Goal: Task Accomplishment & Management: Understand process/instructions

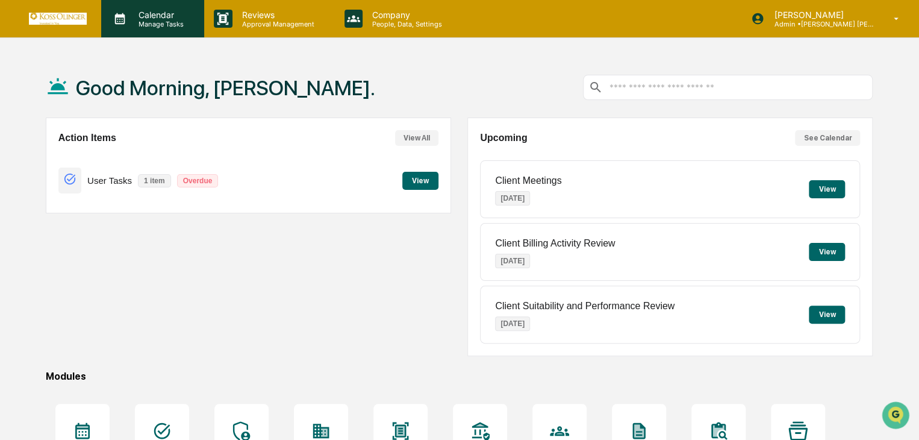
click at [182, 33] on div "Calendar Manage Tasks" at bounding box center [152, 18] width 103 height 37
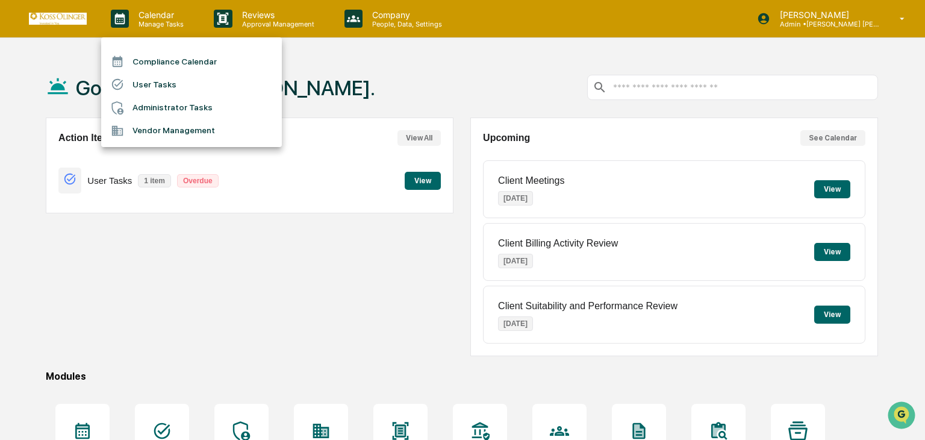
click at [167, 86] on li "User Tasks" at bounding box center [191, 84] width 181 height 23
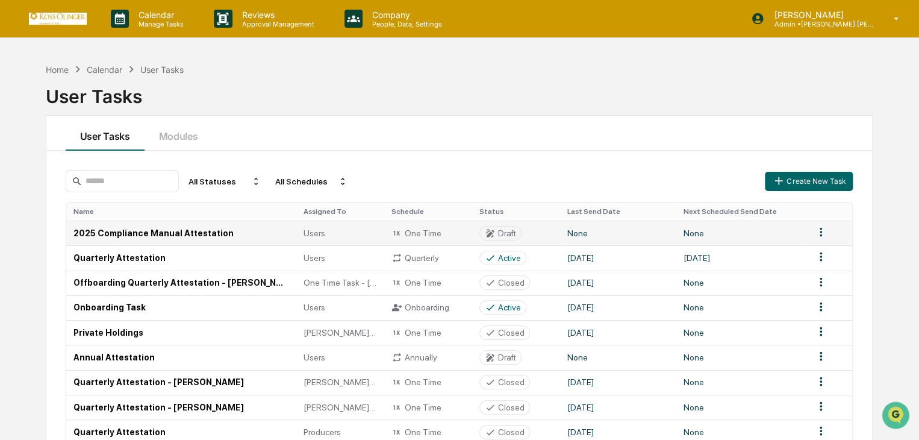
click at [143, 233] on td "2025 Compliance Manual Attestation" at bounding box center [181, 232] width 230 height 25
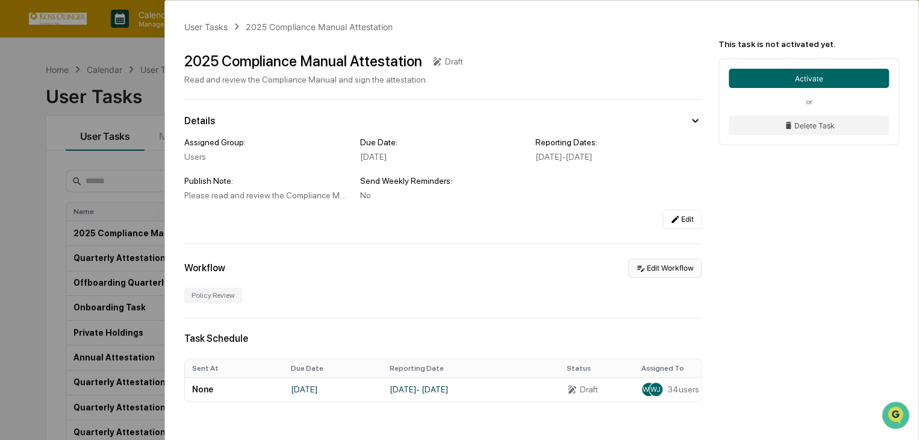
click at [668, 267] on button "Edit Workflow" at bounding box center [664, 267] width 73 height 19
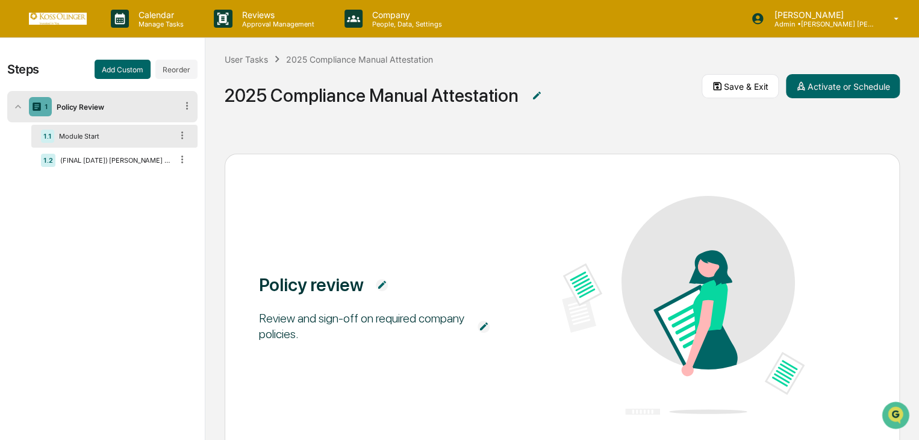
scroll to position [75, 0]
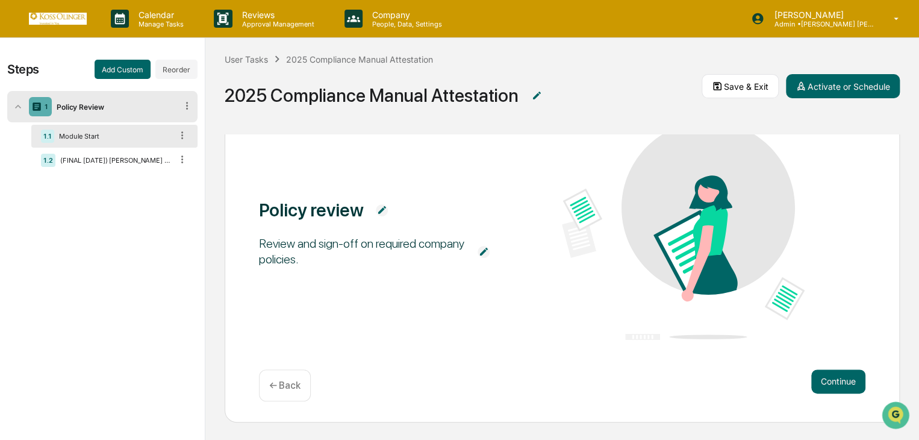
click at [836, 425] on div "Policy review Review and sign-off on required company policies. Continue ← Back" at bounding box center [562, 287] width 714 height 306
click at [833, 419] on div "Policy review Review and sign-off on required company policies. Continue ← Back" at bounding box center [562, 250] width 675 height 343
click at [825, 409] on div "Policy review Review and sign-off on required company policies. Continue ← Back" at bounding box center [562, 250] width 675 height 343
click at [829, 378] on button "Continue" at bounding box center [838, 381] width 54 height 24
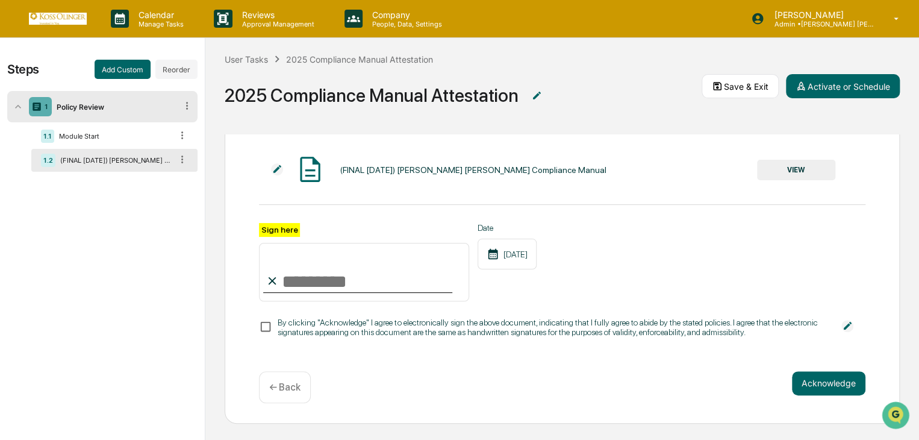
click at [805, 174] on button "VIEW" at bounding box center [796, 170] width 78 height 20
